Goal: Task Accomplishment & Management: Manage account settings

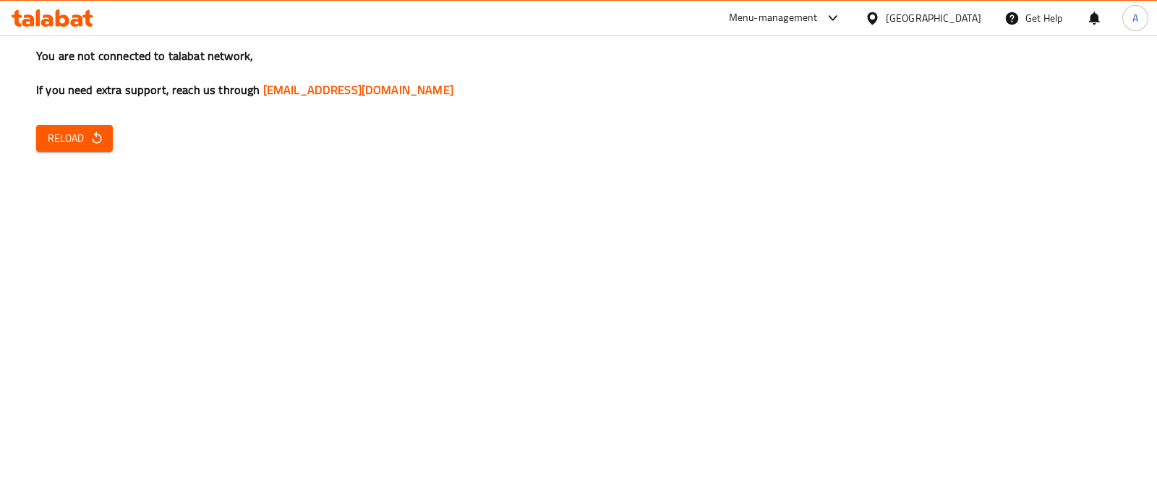
click at [51, 134] on span "Reload" at bounding box center [75, 138] width 54 height 18
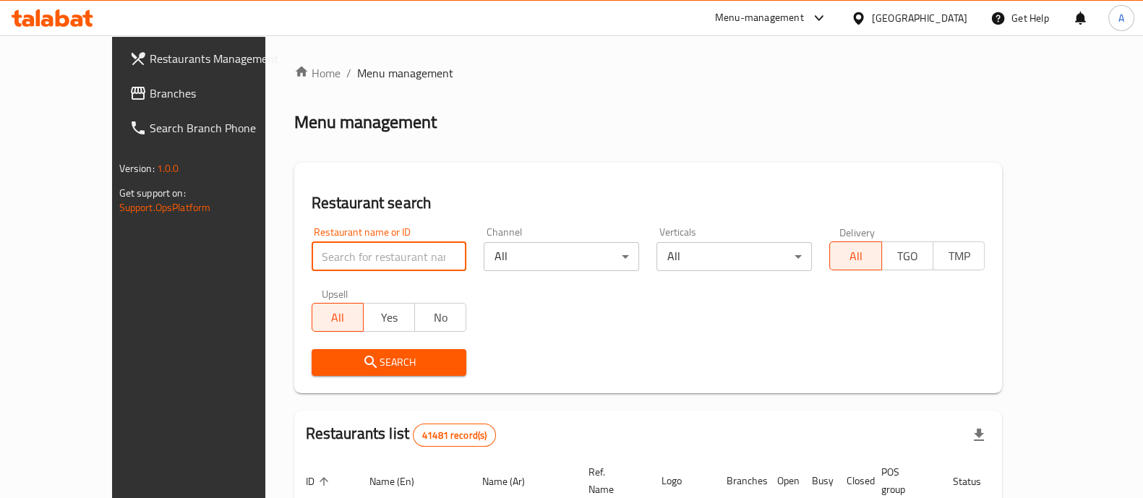
click at [312, 265] on input "search" at bounding box center [389, 256] width 155 height 29
paste input "Al Nems"
type input "Al Nems"
click button "Search" at bounding box center [389, 362] width 155 height 27
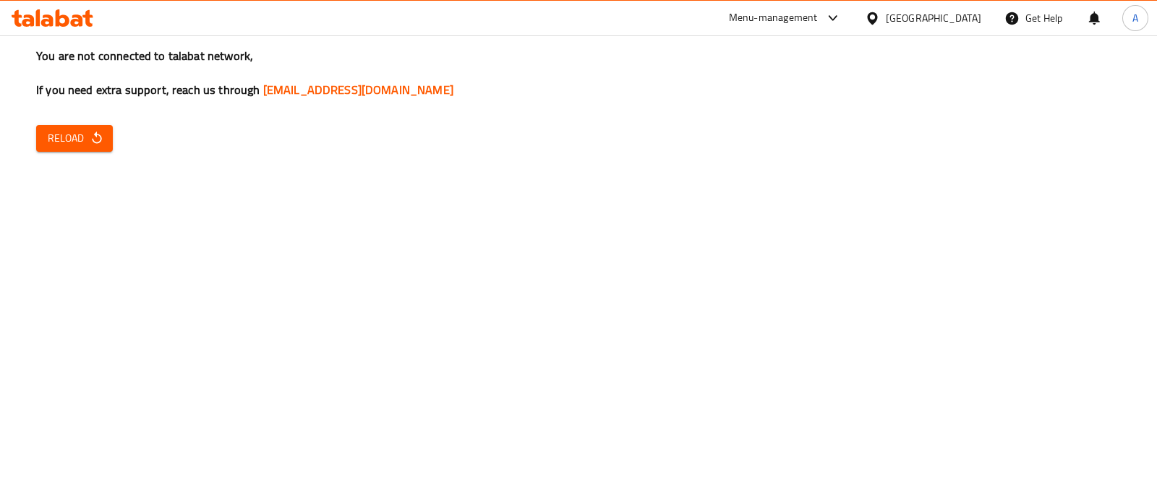
click at [98, 148] on button "Reload" at bounding box center [74, 138] width 77 height 27
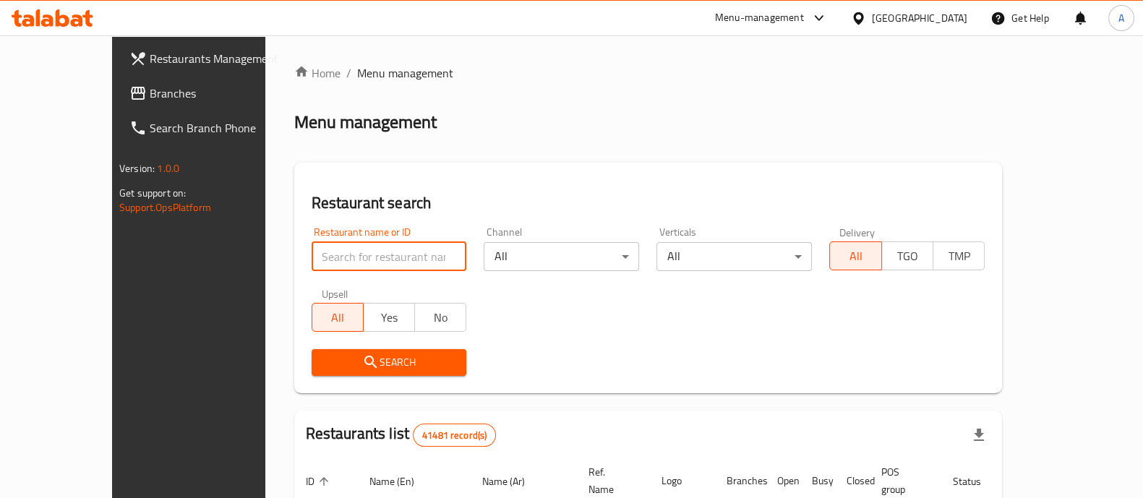
click at [383, 268] on input "search" at bounding box center [389, 256] width 155 height 29
paste input "Al Nems"
type input "Al Nems"
click button "Search" at bounding box center [389, 362] width 155 height 27
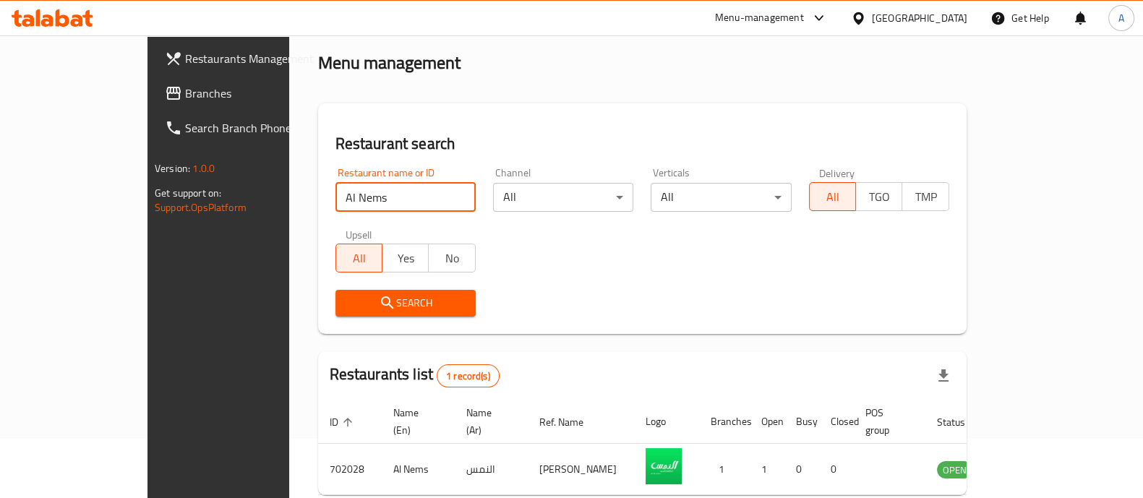
scroll to position [118, 0]
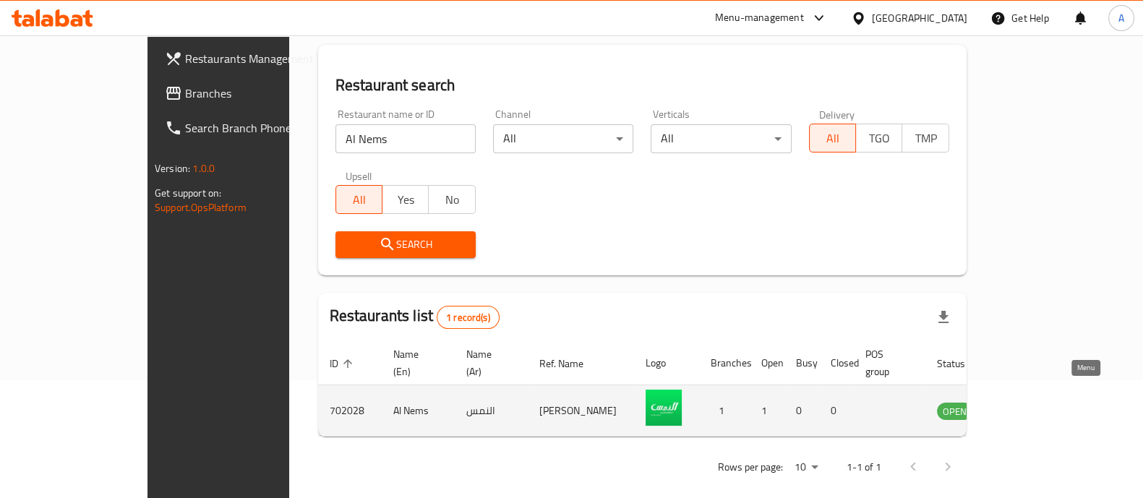
click at [1030, 406] on icon "enhanced table" at bounding box center [1022, 412] width 16 height 12
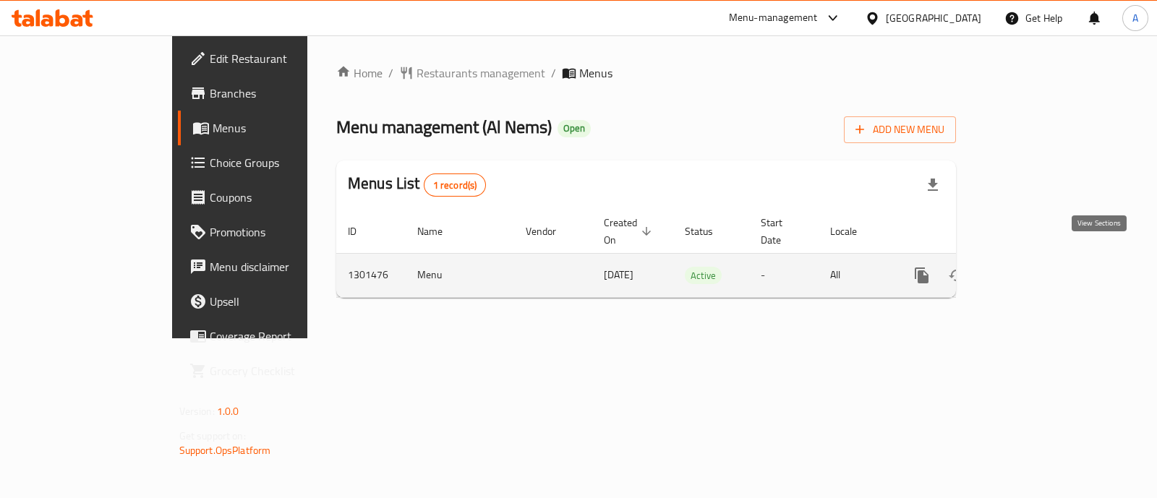
click at [1035, 267] on icon "enhanced table" at bounding box center [1026, 275] width 17 height 17
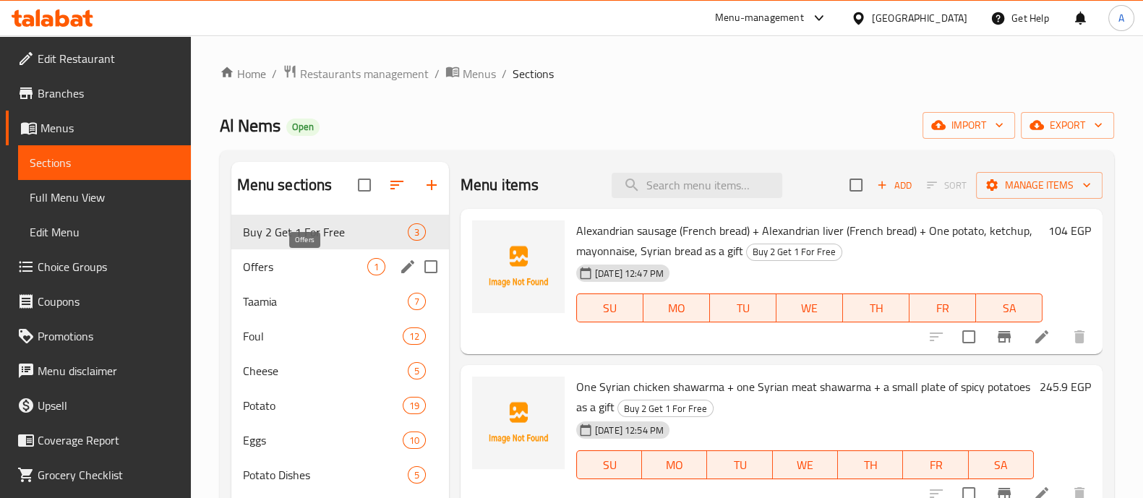
click at [316, 268] on span "Offers" at bounding box center [305, 266] width 124 height 17
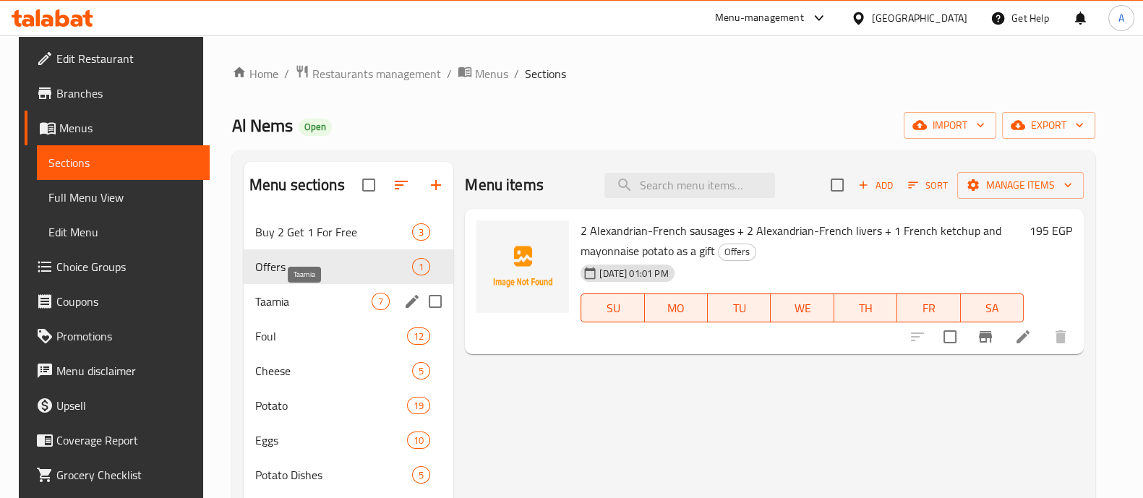
click at [302, 294] on span "Taamia" at bounding box center [313, 301] width 116 height 17
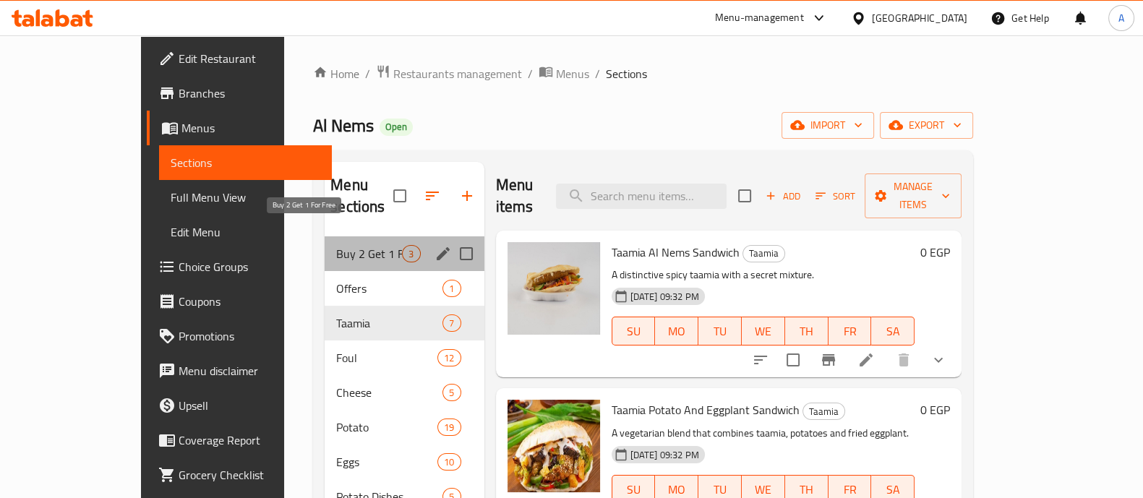
click at [336, 245] on span "Buy 2 Get 1 For Free" at bounding box center [369, 253] width 66 height 17
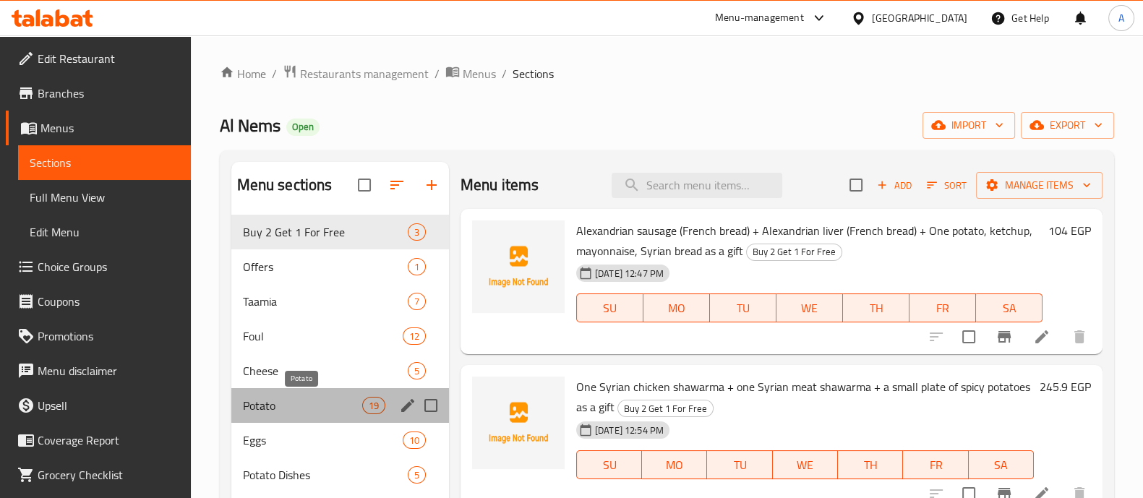
click at [335, 404] on span "Potato" at bounding box center [302, 405] width 119 height 17
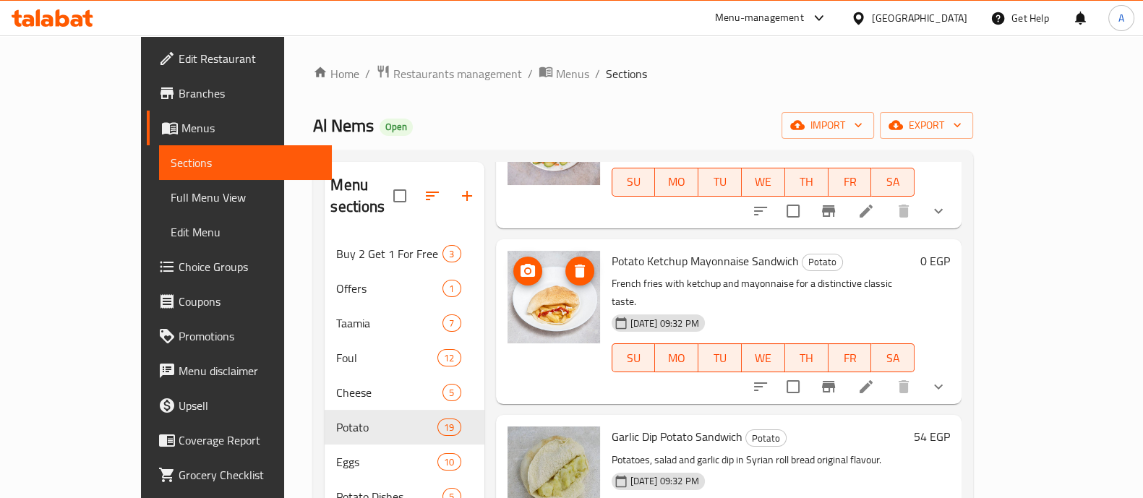
scroll to position [722, 0]
